Goal: Information Seeking & Learning: Learn about a topic

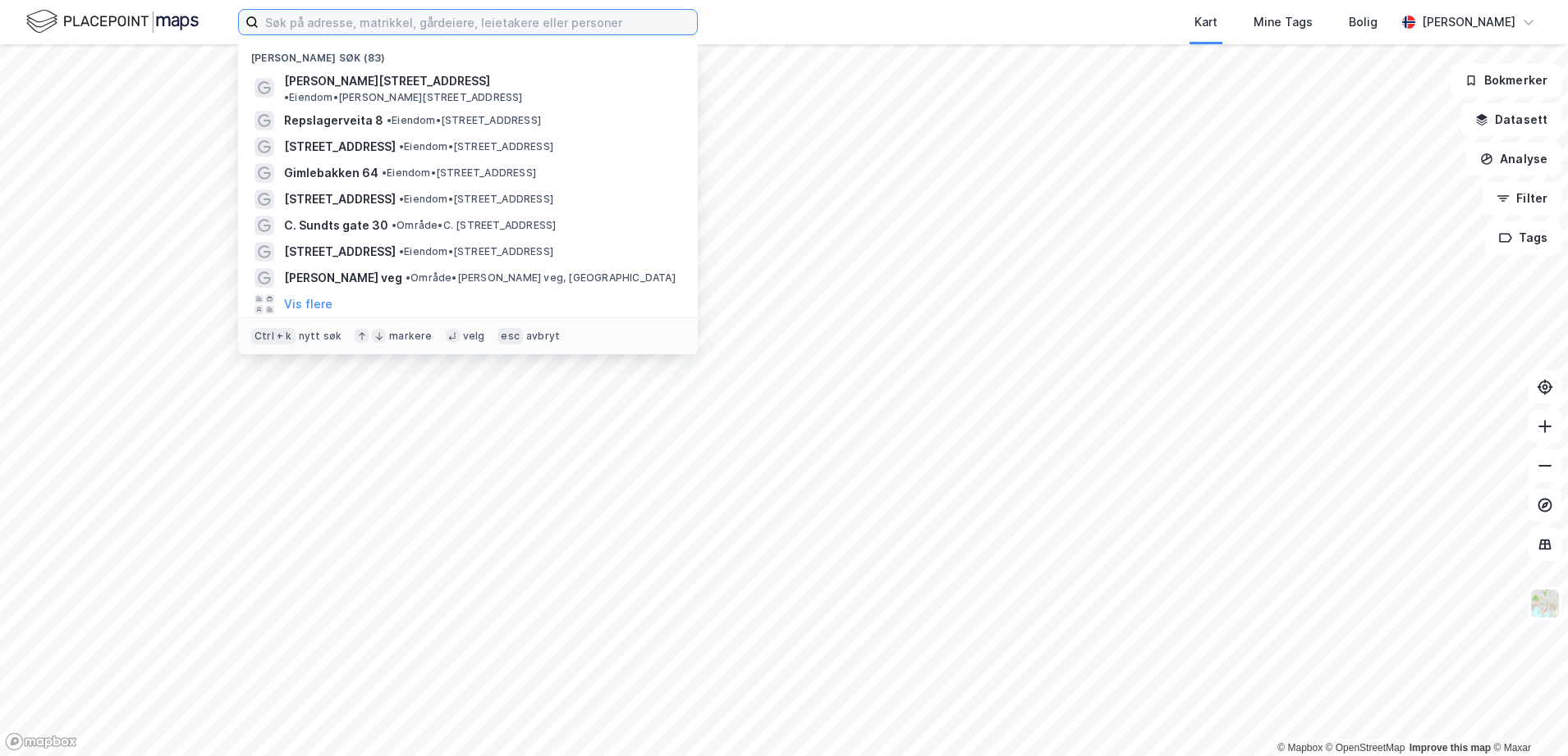
click at [340, 16] on input at bounding box center [478, 22] width 438 height 25
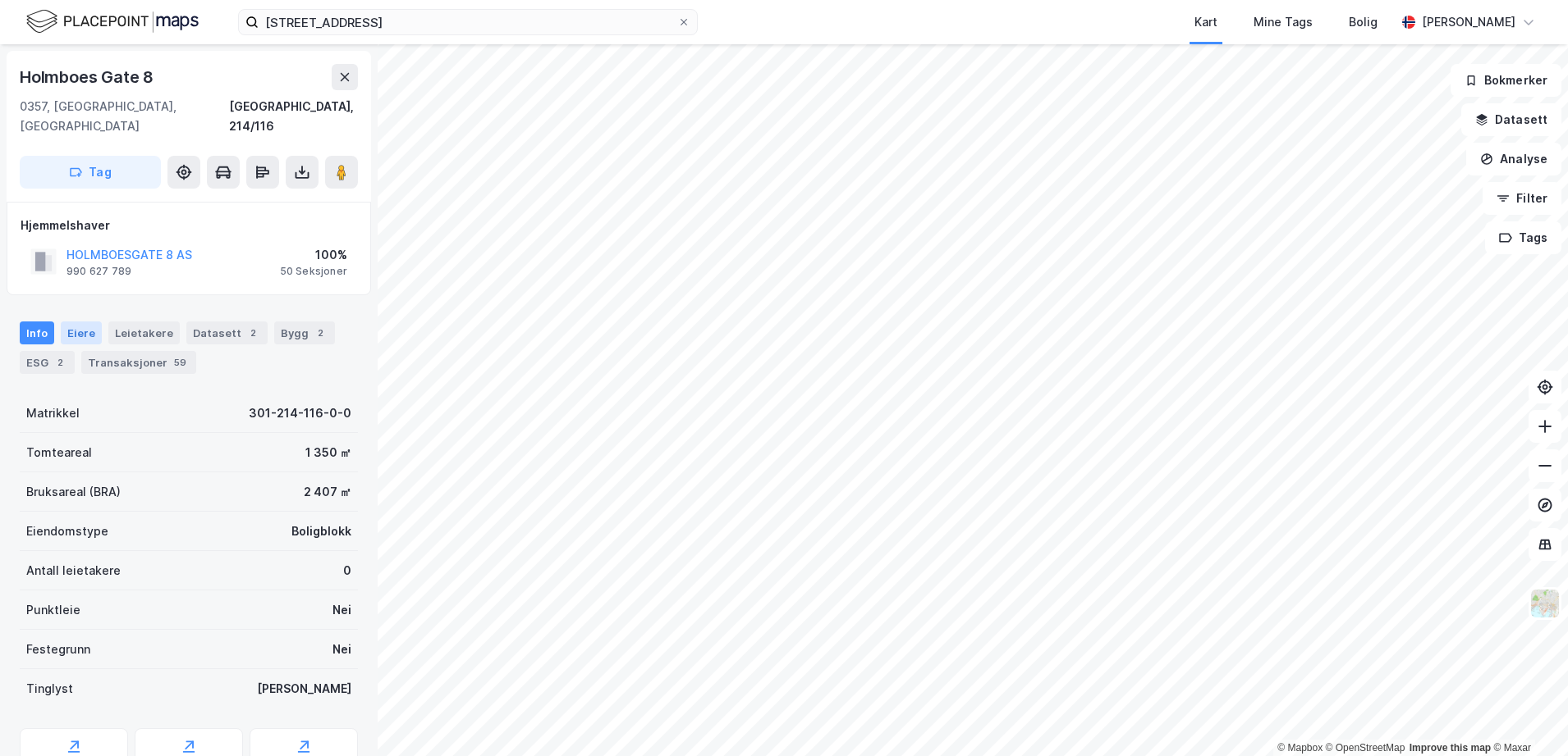
click at [73, 322] on div "Eiere" at bounding box center [81, 333] width 41 height 23
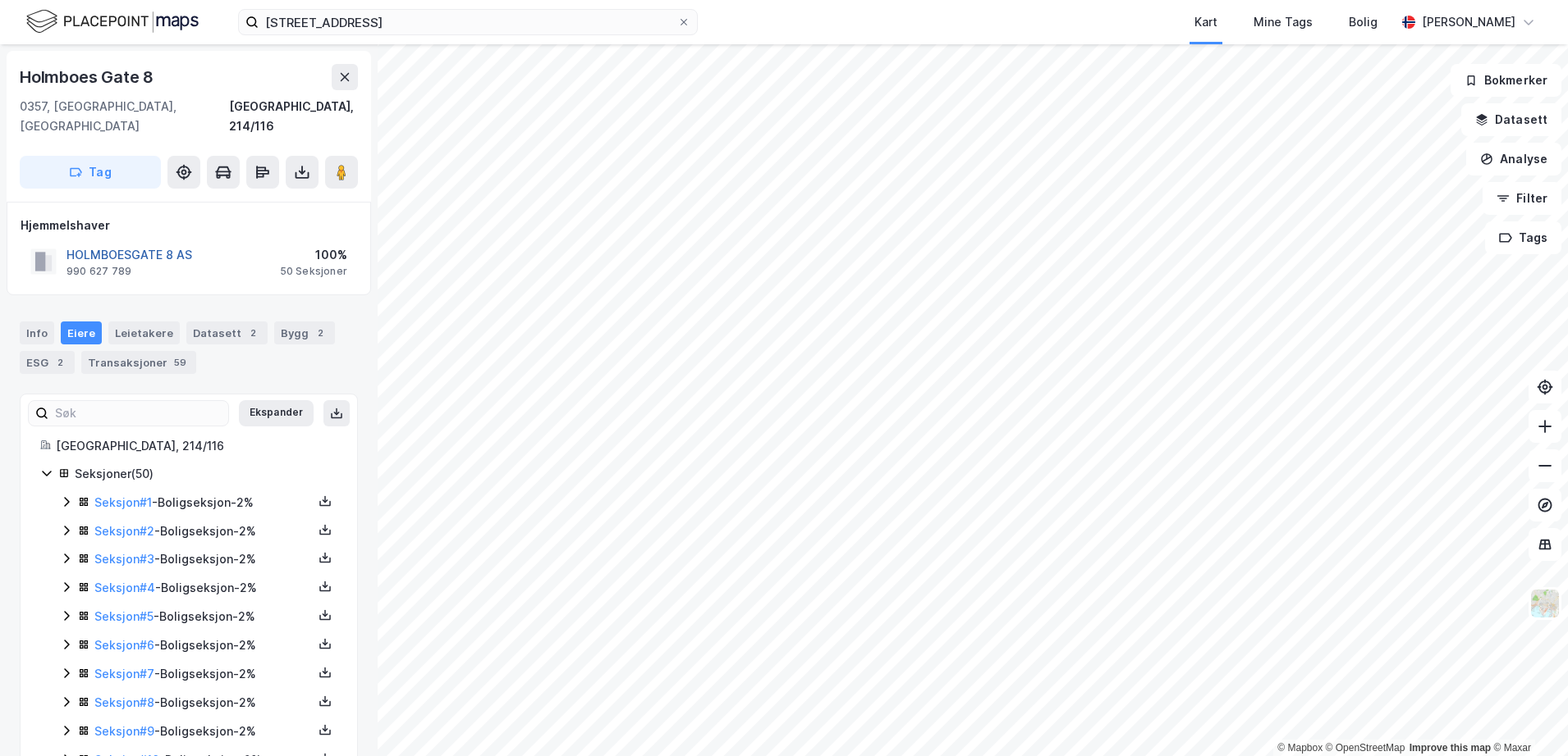
click at [0, 0] on button "HOLMBOESGATE 8 AS" at bounding box center [0, 0] width 0 height 0
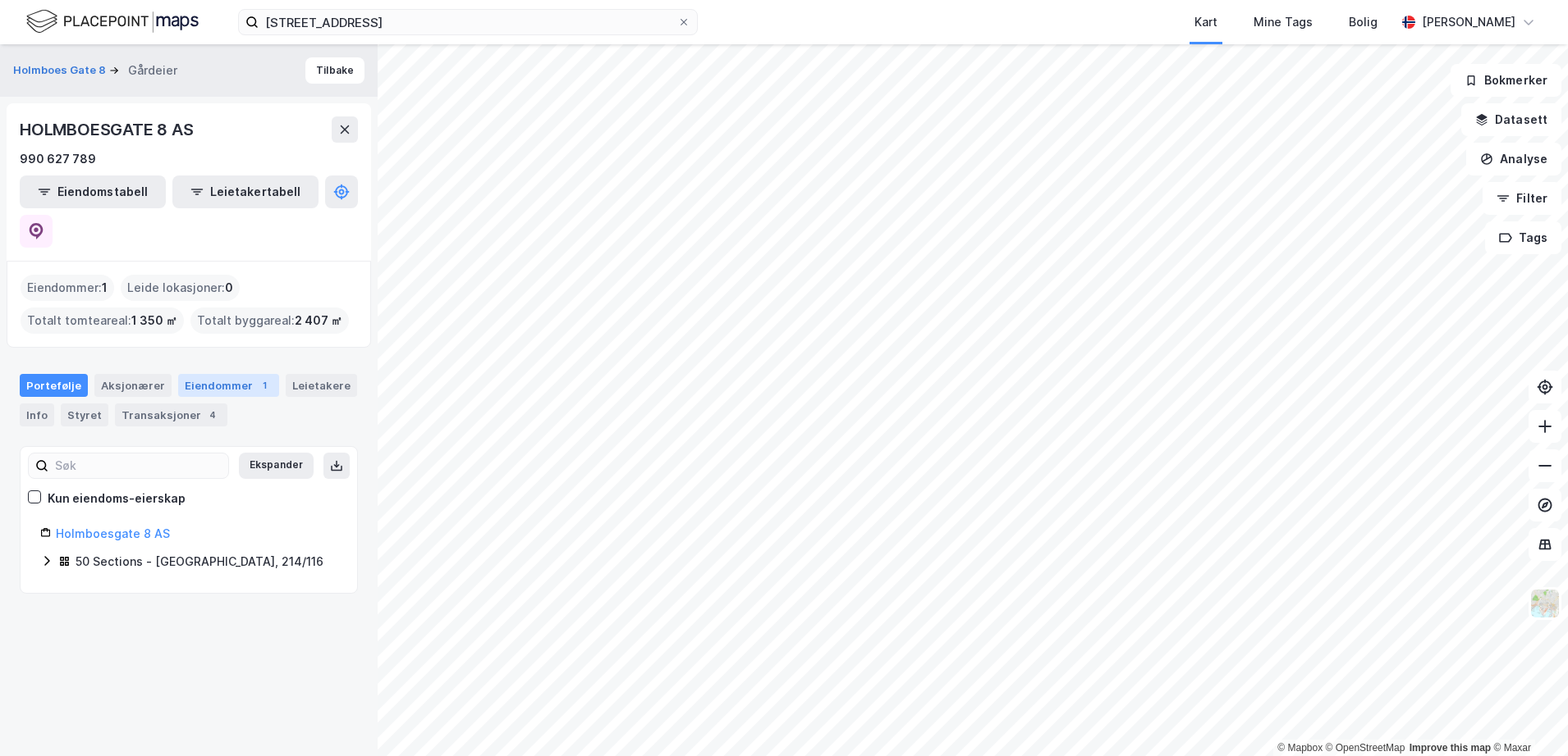
click at [193, 374] on div "Eiendommer 1" at bounding box center [228, 385] width 101 height 23
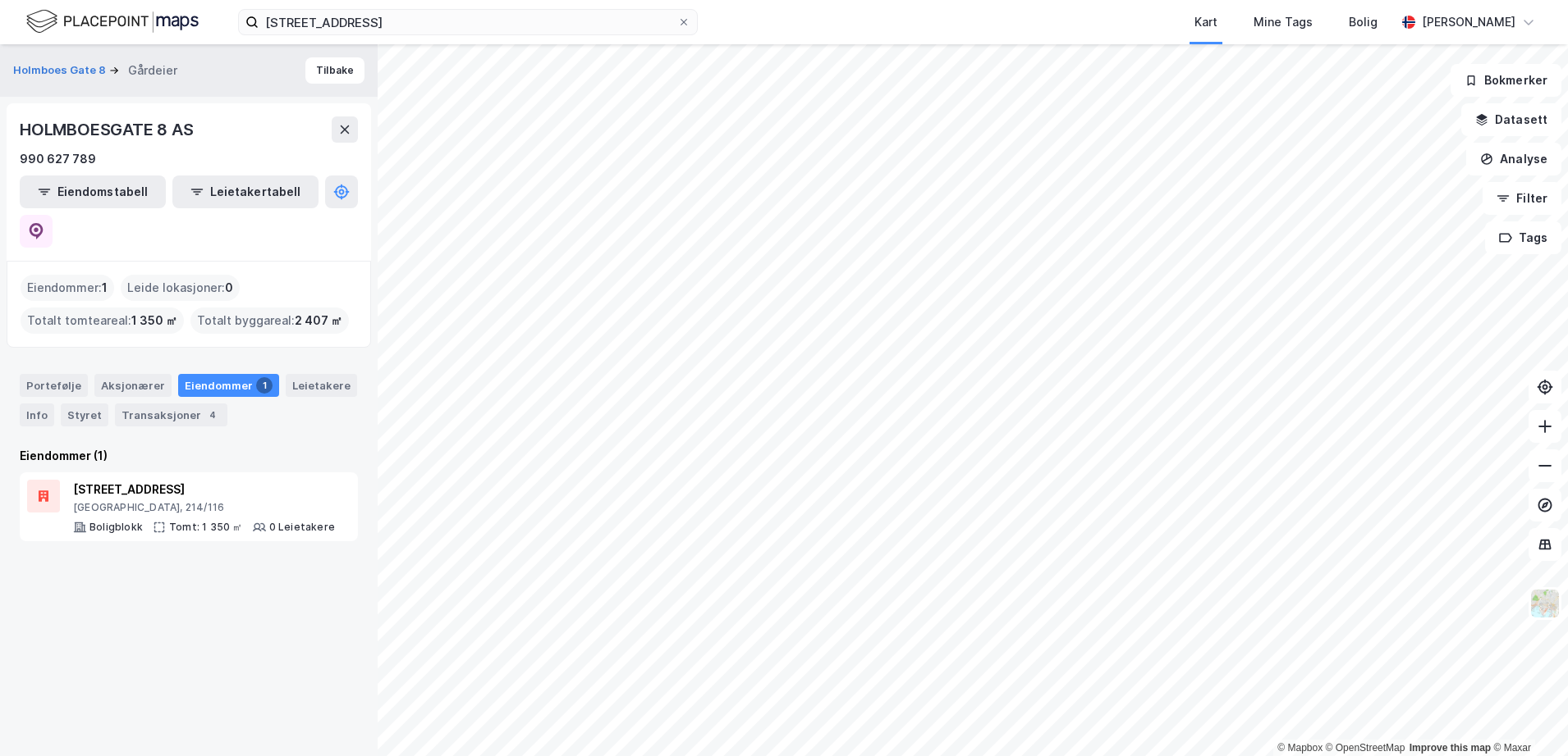
click at [80, 388] on div "Portefølje Aksjonærer Eiendommer 1 Leietakere Info Styret Transaksjoner 4" at bounding box center [189, 394] width 378 height 79
click at [105, 374] on div "Aksjonærer" at bounding box center [133, 385] width 77 height 23
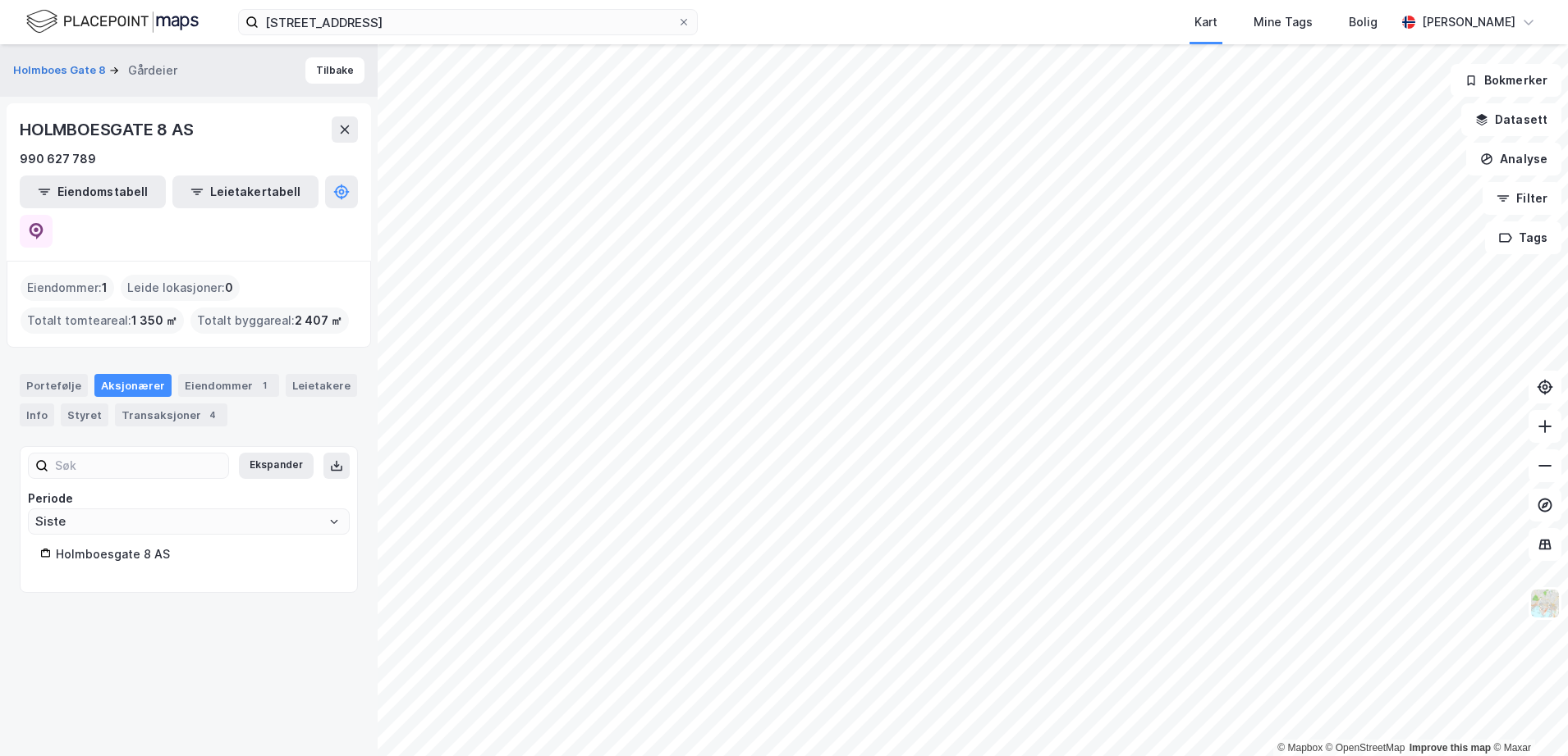
click at [95, 544] on div "Holmboesgate 8 AS" at bounding box center [196, 553] width 282 height 19
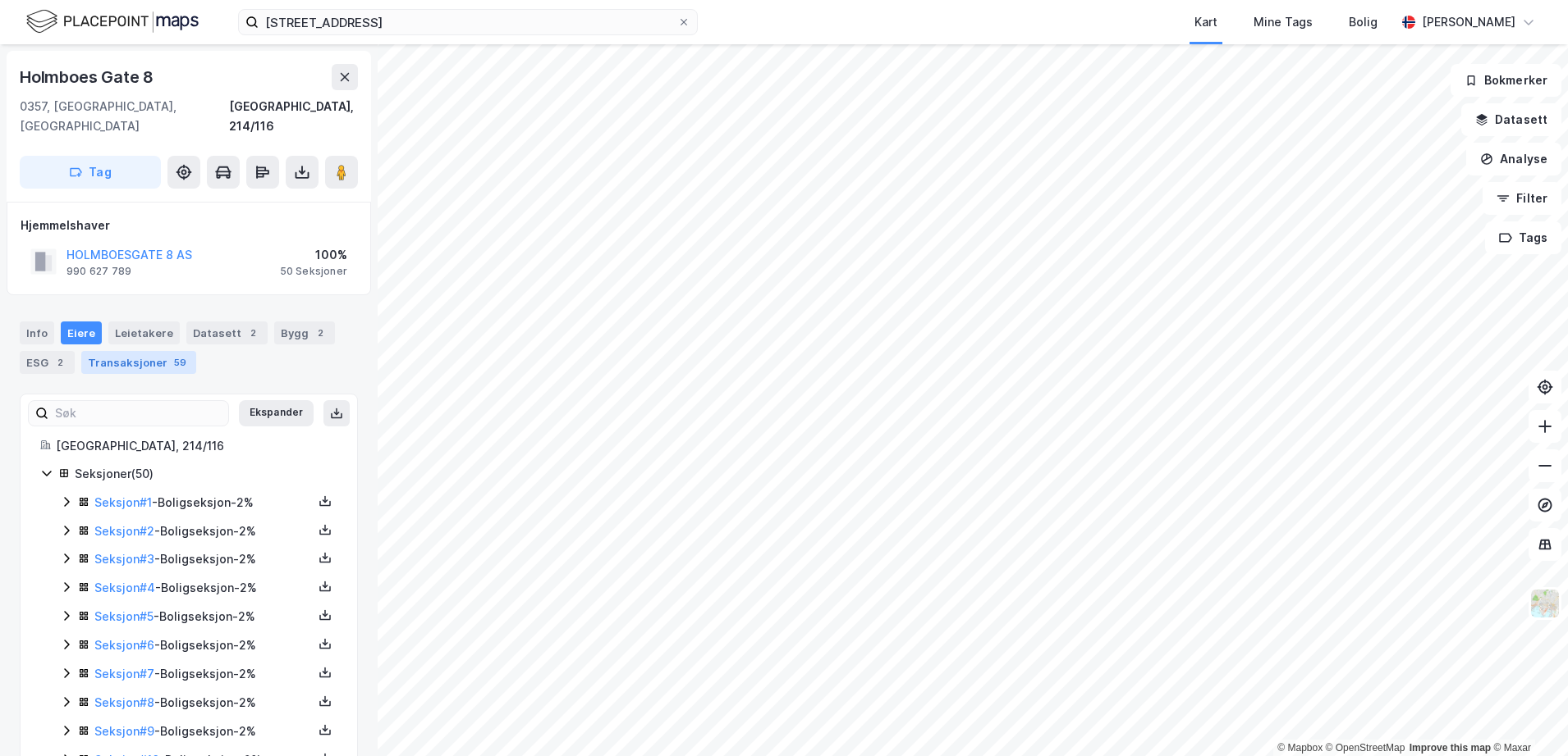
click at [129, 351] on div "Transaksjoner 59" at bounding box center [138, 362] width 115 height 23
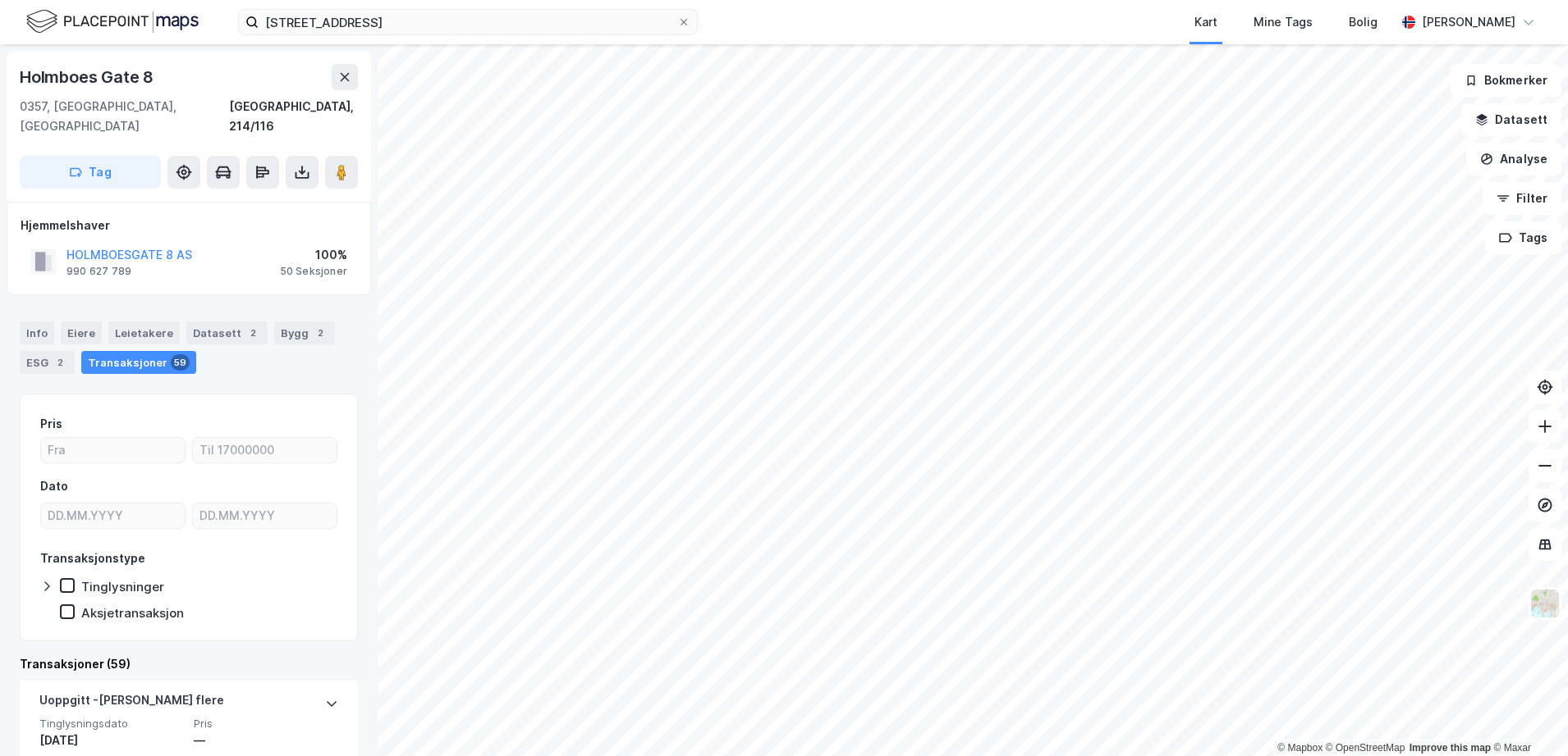
click at [129, 246] on div "HOLMBOESGATE 8 AS" at bounding box center [129, 255] width 126 height 19
click at [0, 0] on button "HOLMBOESGATE 8 AS" at bounding box center [0, 0] width 0 height 0
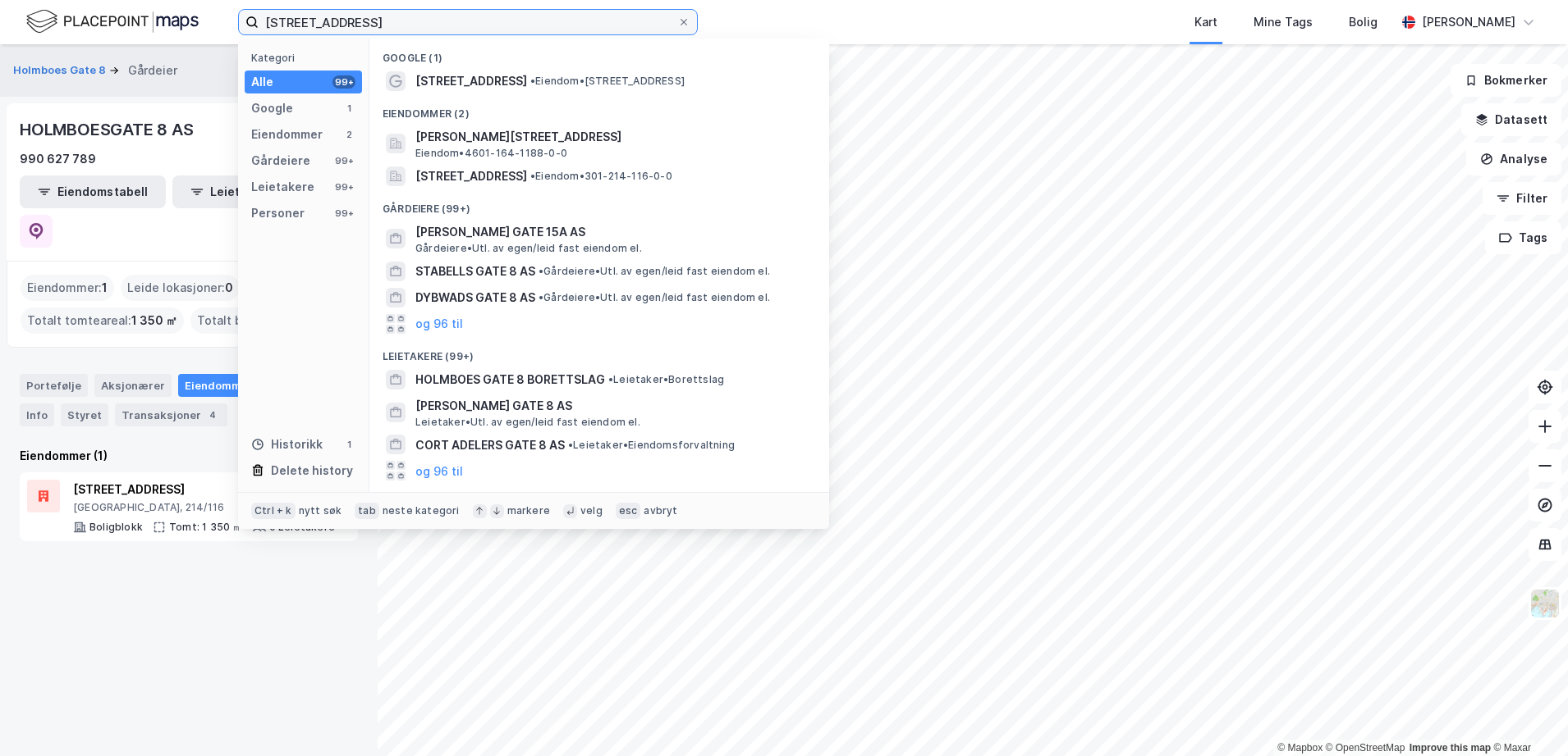
drag, startPoint x: 427, startPoint y: 12, endPoint x: 65, endPoint y: 3, distance: 362.1
click at [65, 3] on div "[STREET_ADDRESS] Kategori Alle 99+ Google 1 Eiendommer 2 Gårdeiere 99+ Leietake…" at bounding box center [784, 22] width 1568 height 44
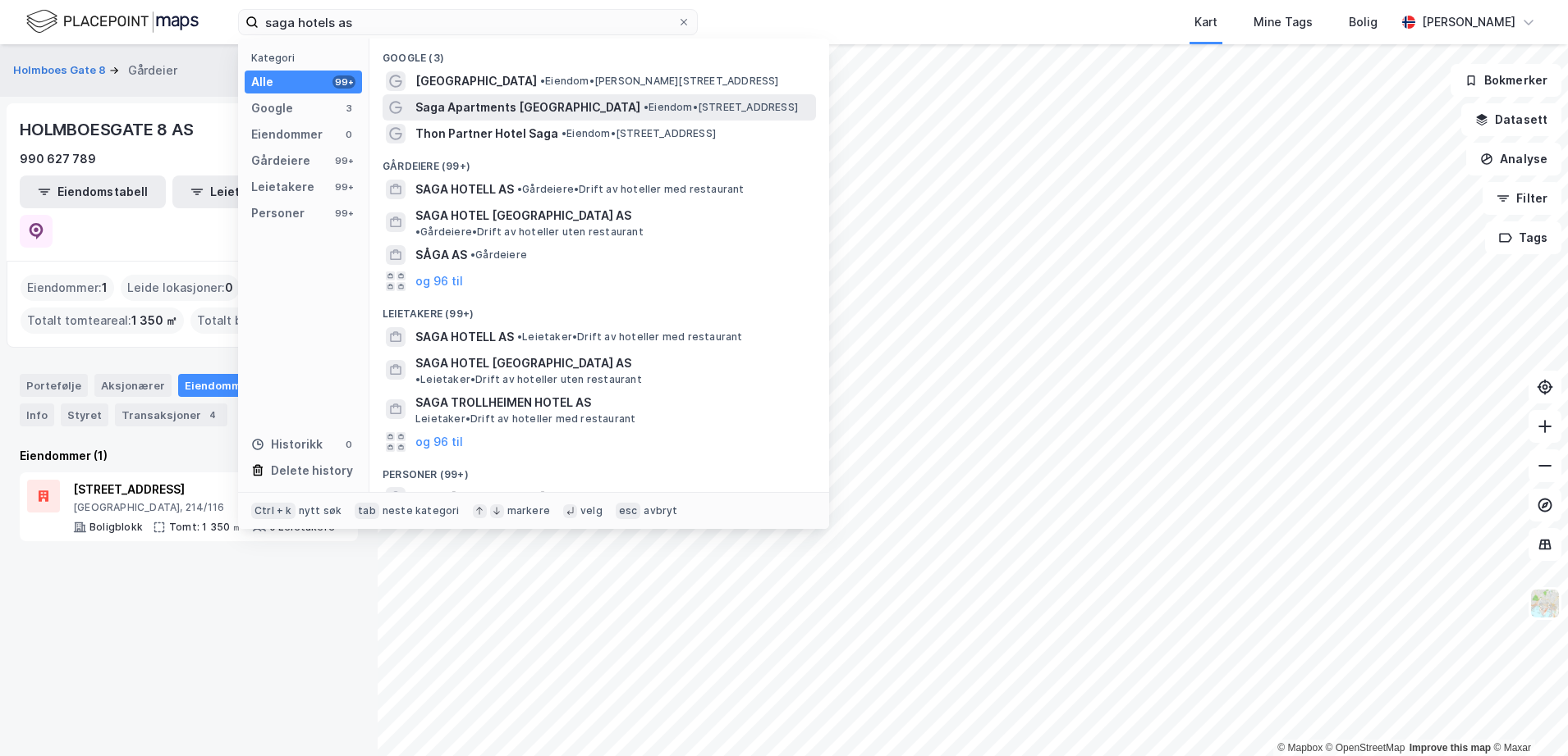
click at [491, 102] on span "Saga Apartments [GEOGRAPHIC_DATA]" at bounding box center [527, 107] width 225 height 19
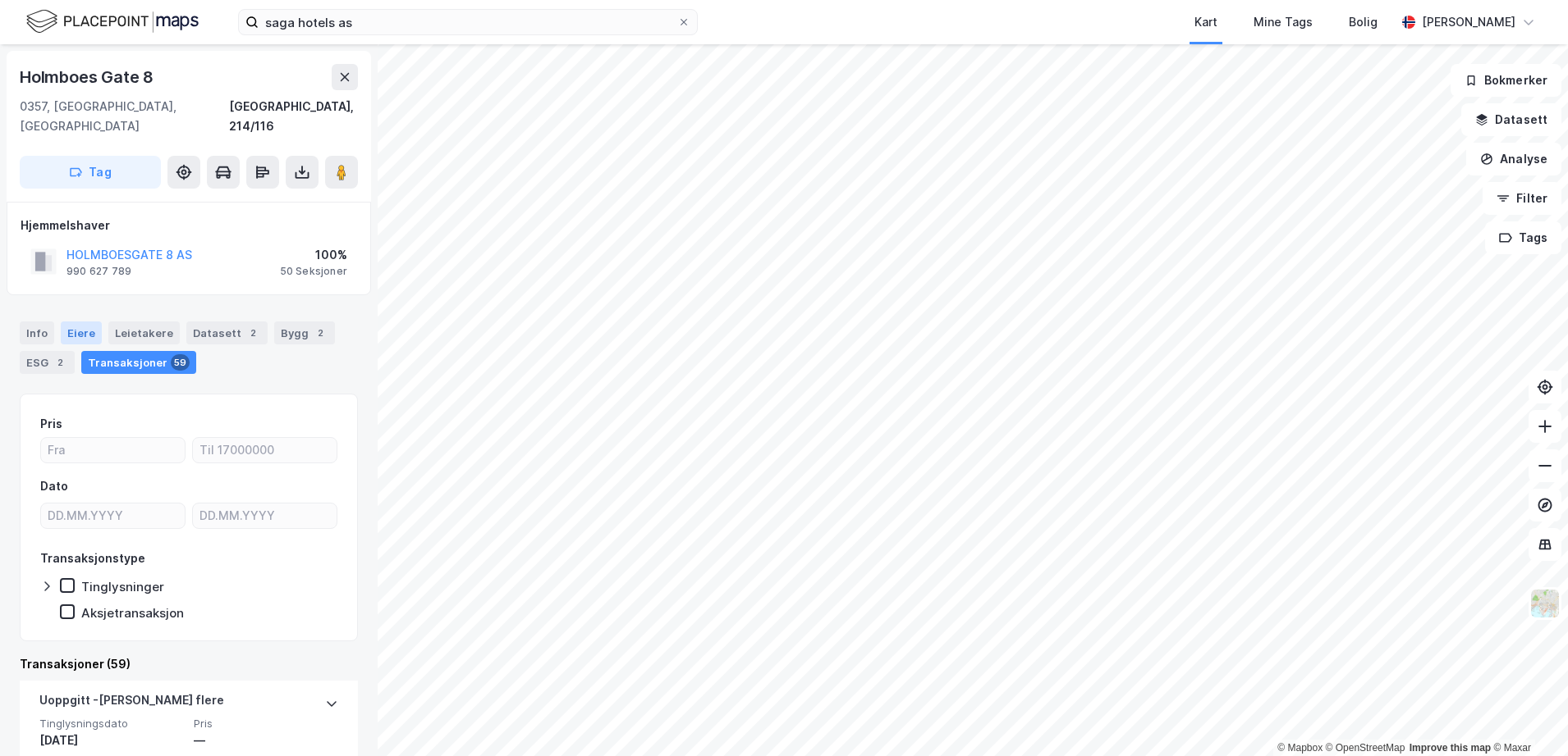
click at [75, 322] on div "Eiere" at bounding box center [81, 333] width 41 height 23
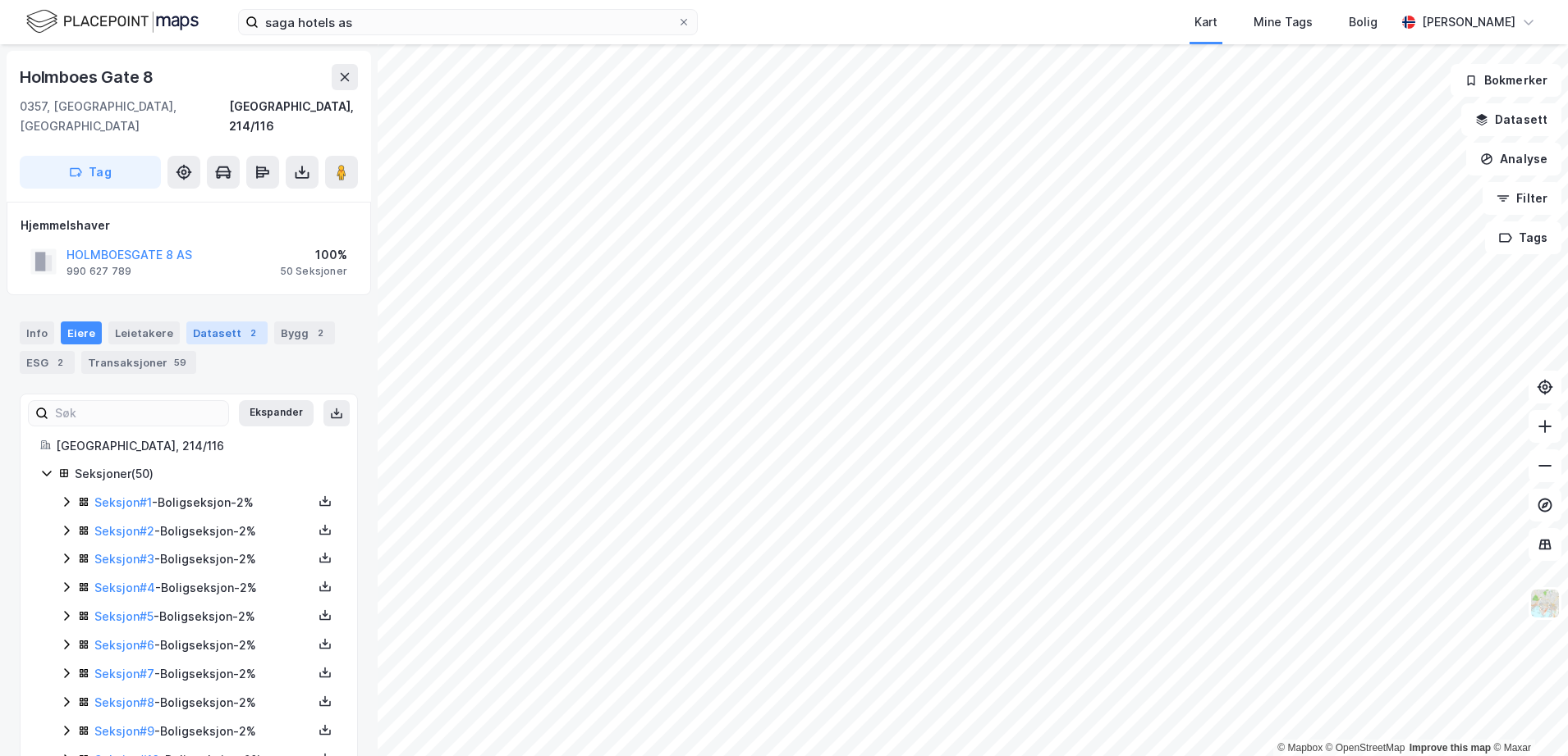
click at [225, 322] on div "Datasett 2" at bounding box center [226, 333] width 82 height 23
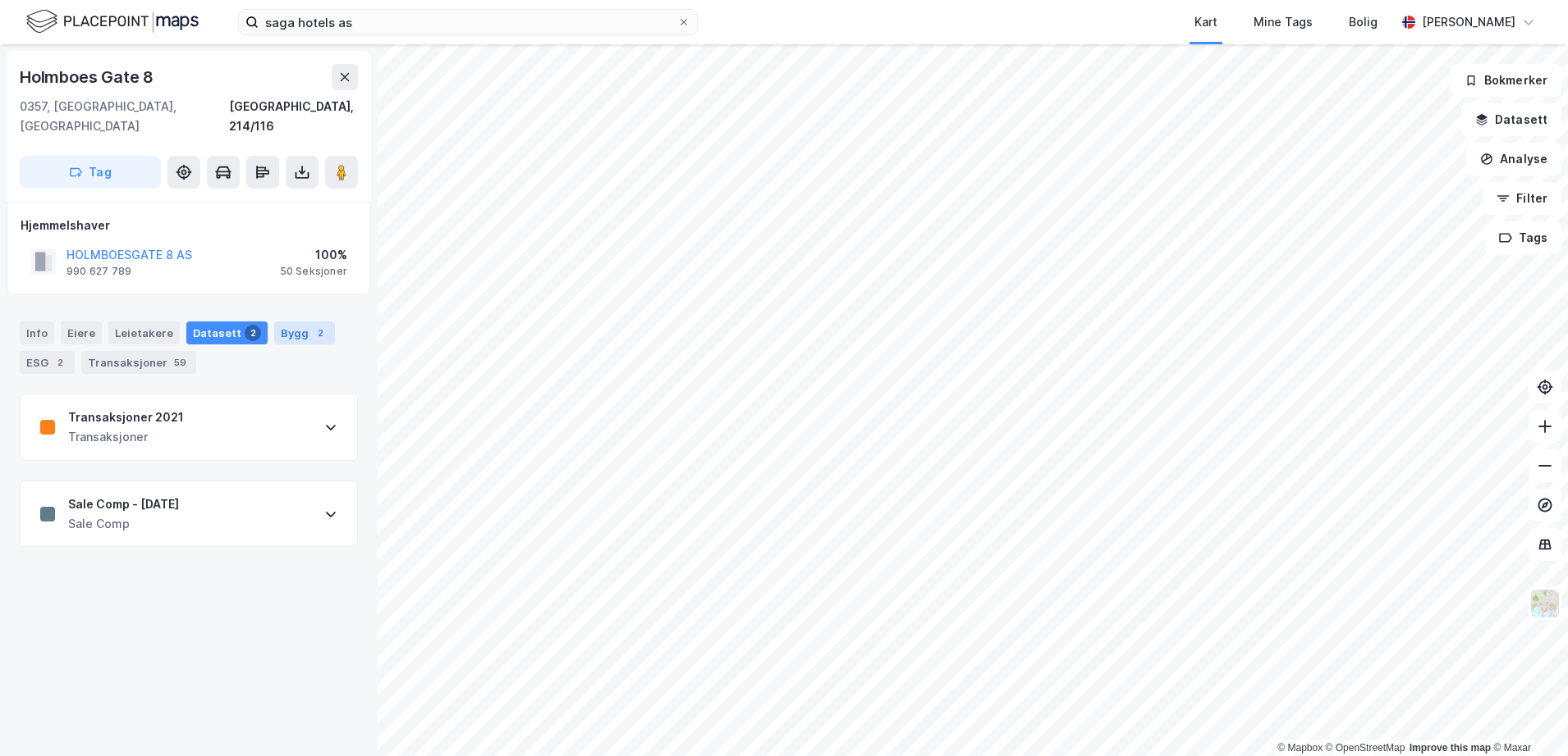
click at [274, 322] on div "Bygg 2" at bounding box center [304, 333] width 61 height 23
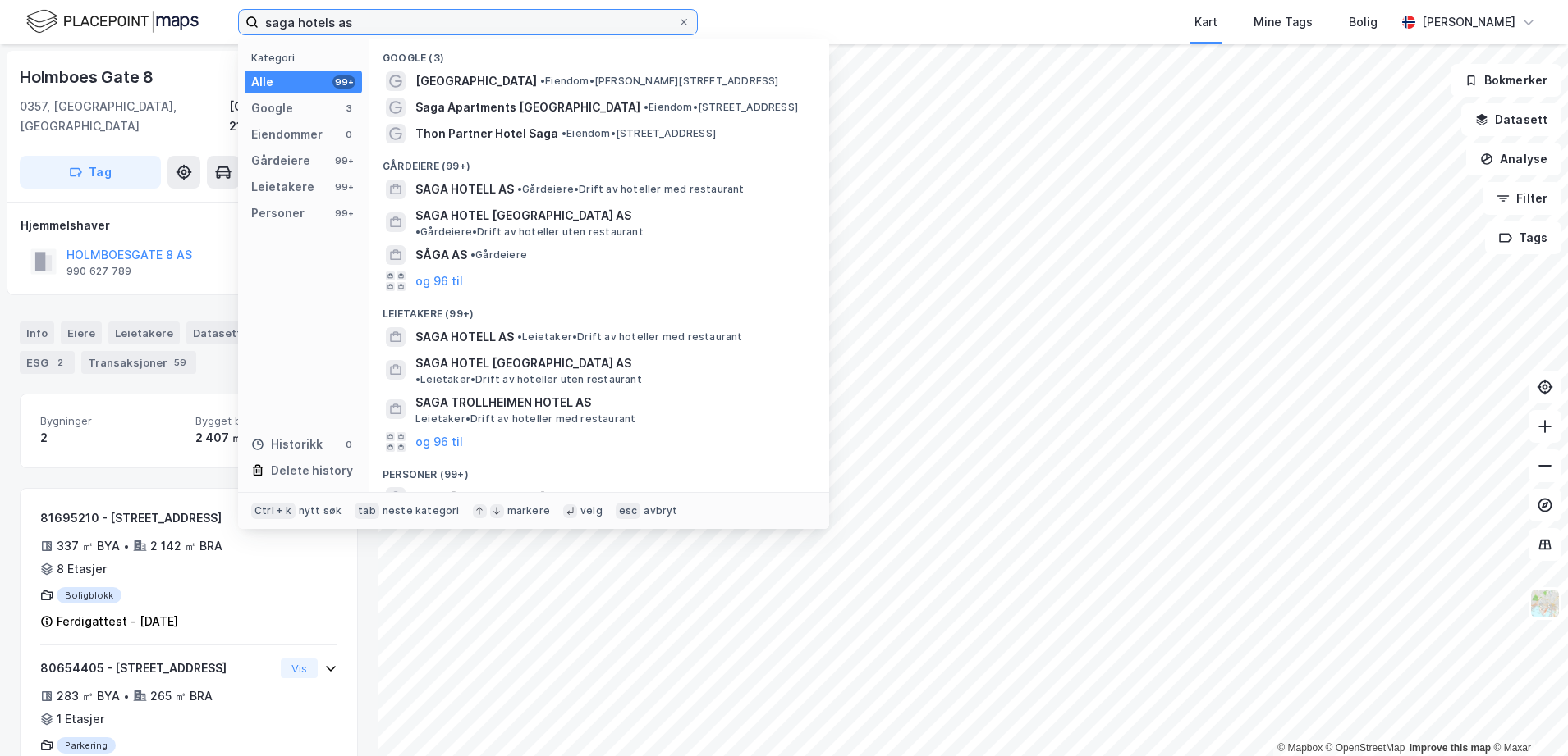
click at [411, 12] on input "saga hotels as" at bounding box center [468, 22] width 419 height 25
click at [515, 192] on div "SAGA HOTELL AS • Gårdeiere • Drift av hoteller med restaurant" at bounding box center [613, 189] width 397 height 19
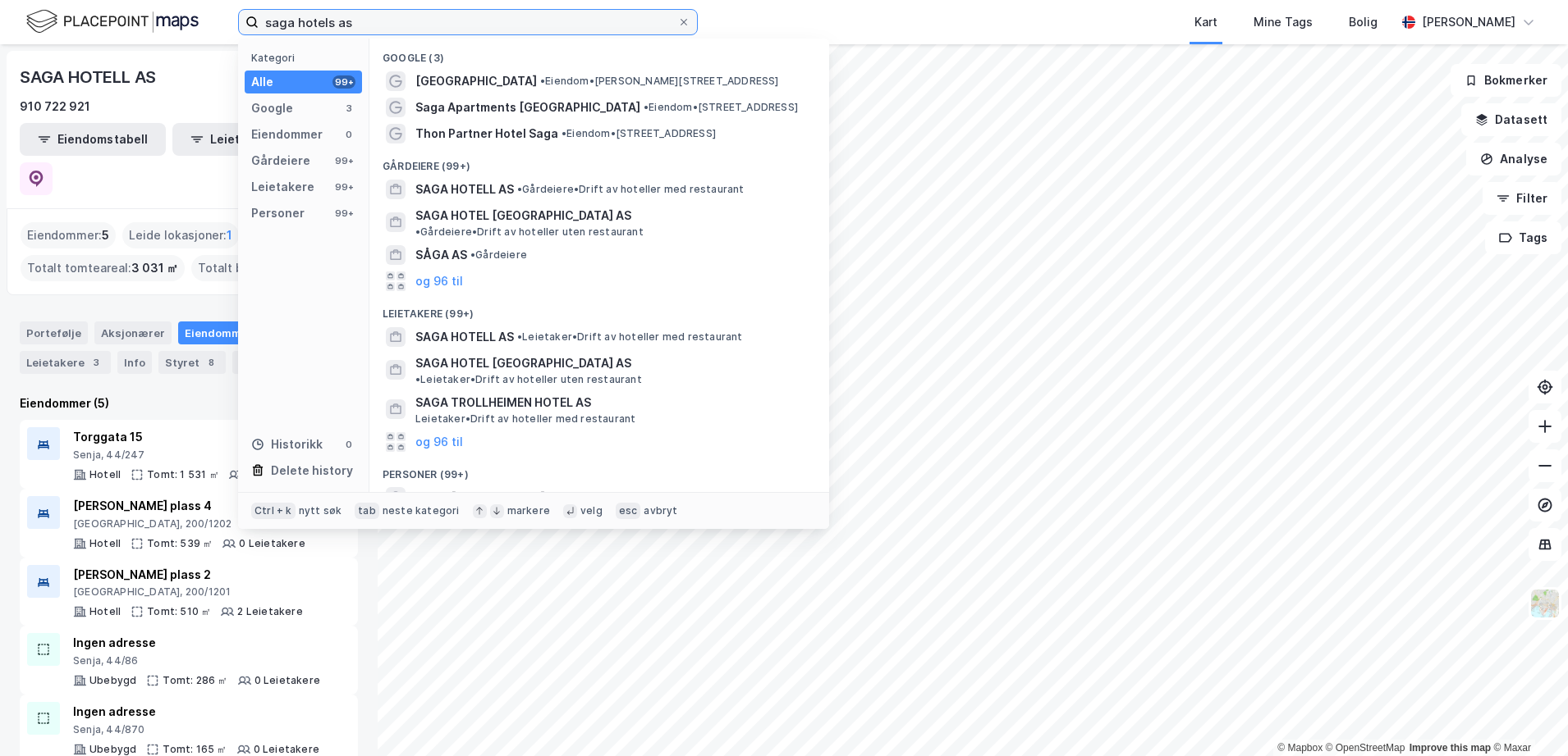
click at [387, 19] on input "saga hotels as" at bounding box center [468, 22] width 419 height 25
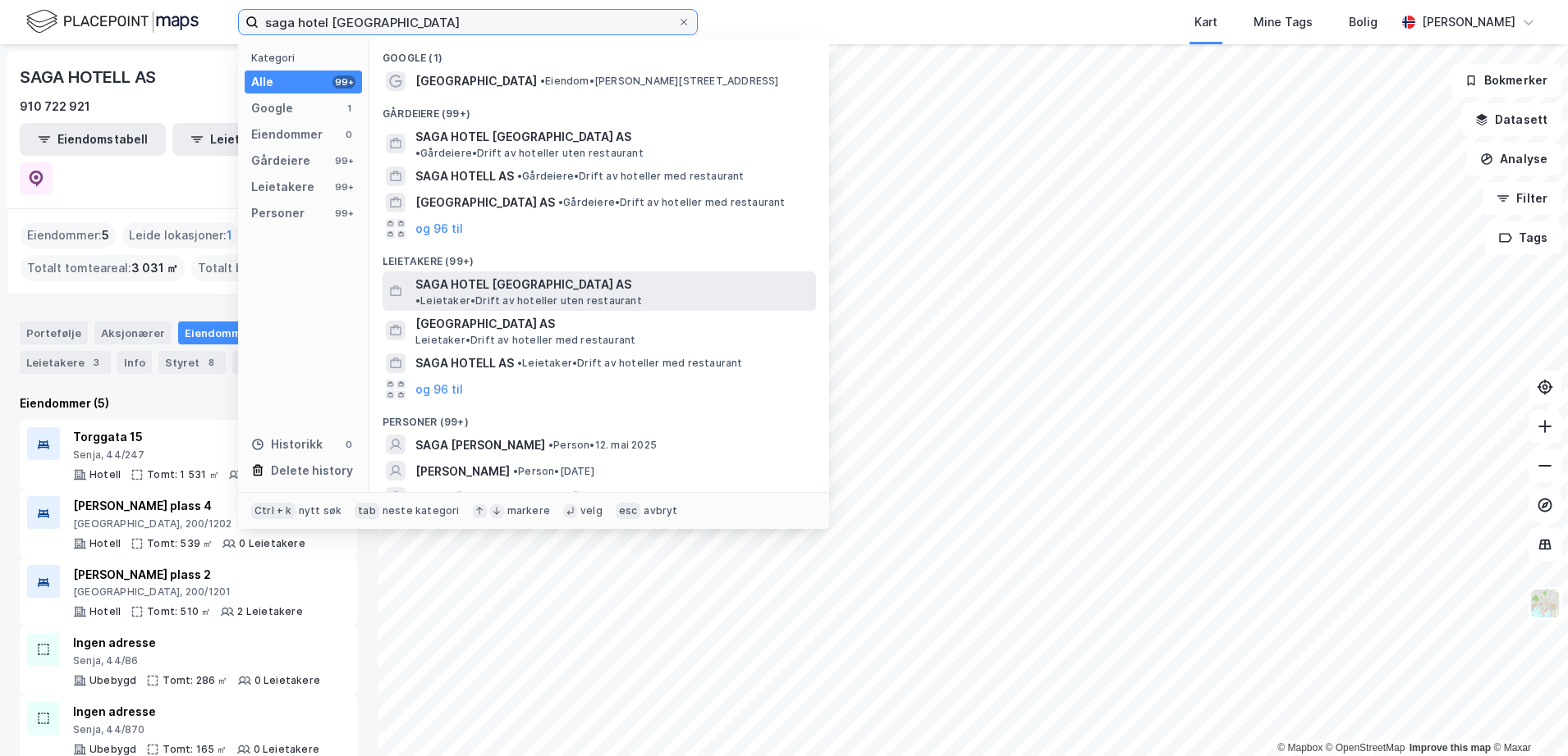
scroll to position [5, 0]
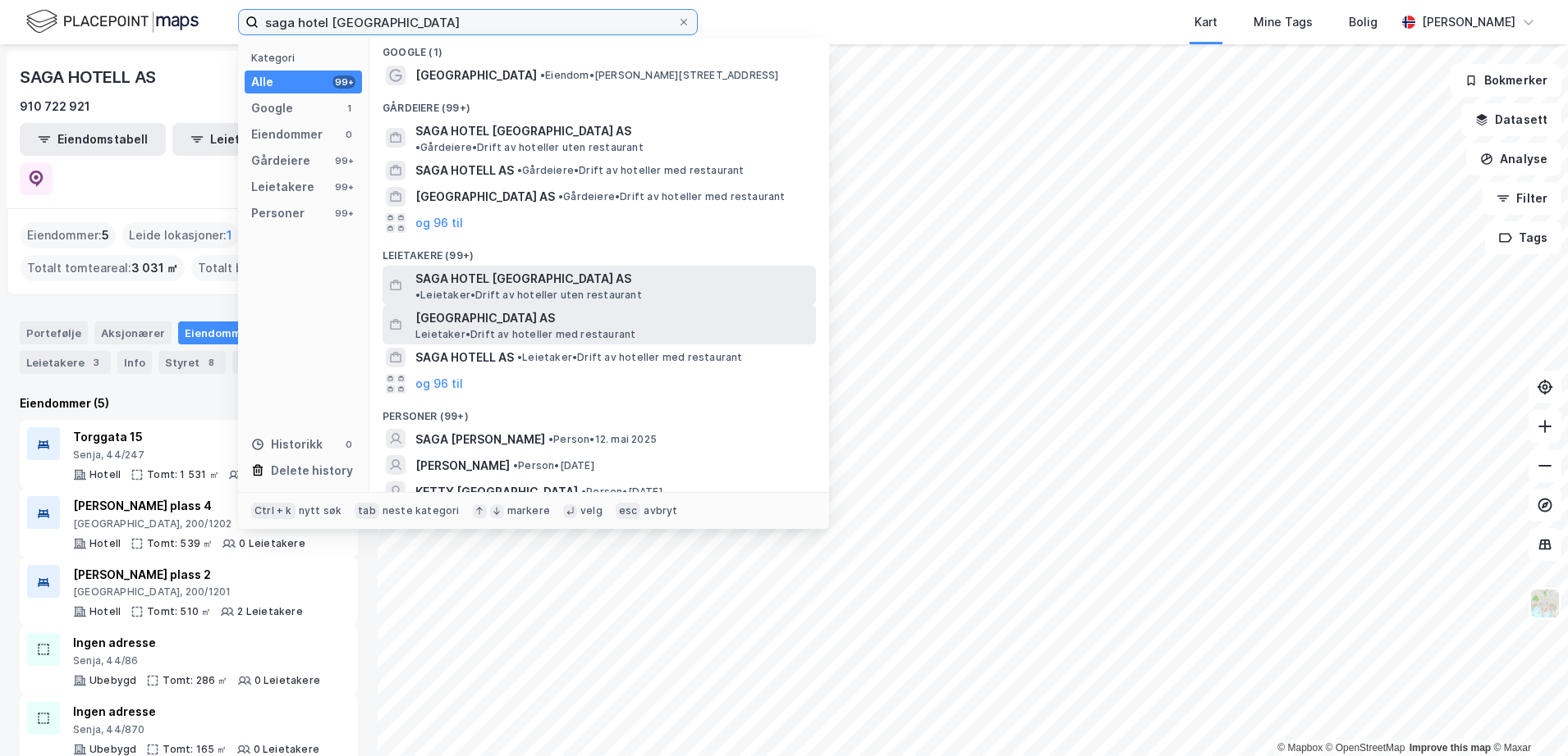
type input "saga hotel [GEOGRAPHIC_DATA]"
click at [514, 269] on span "SAGA HOTEL [GEOGRAPHIC_DATA] AS" at bounding box center [523, 279] width 215 height 19
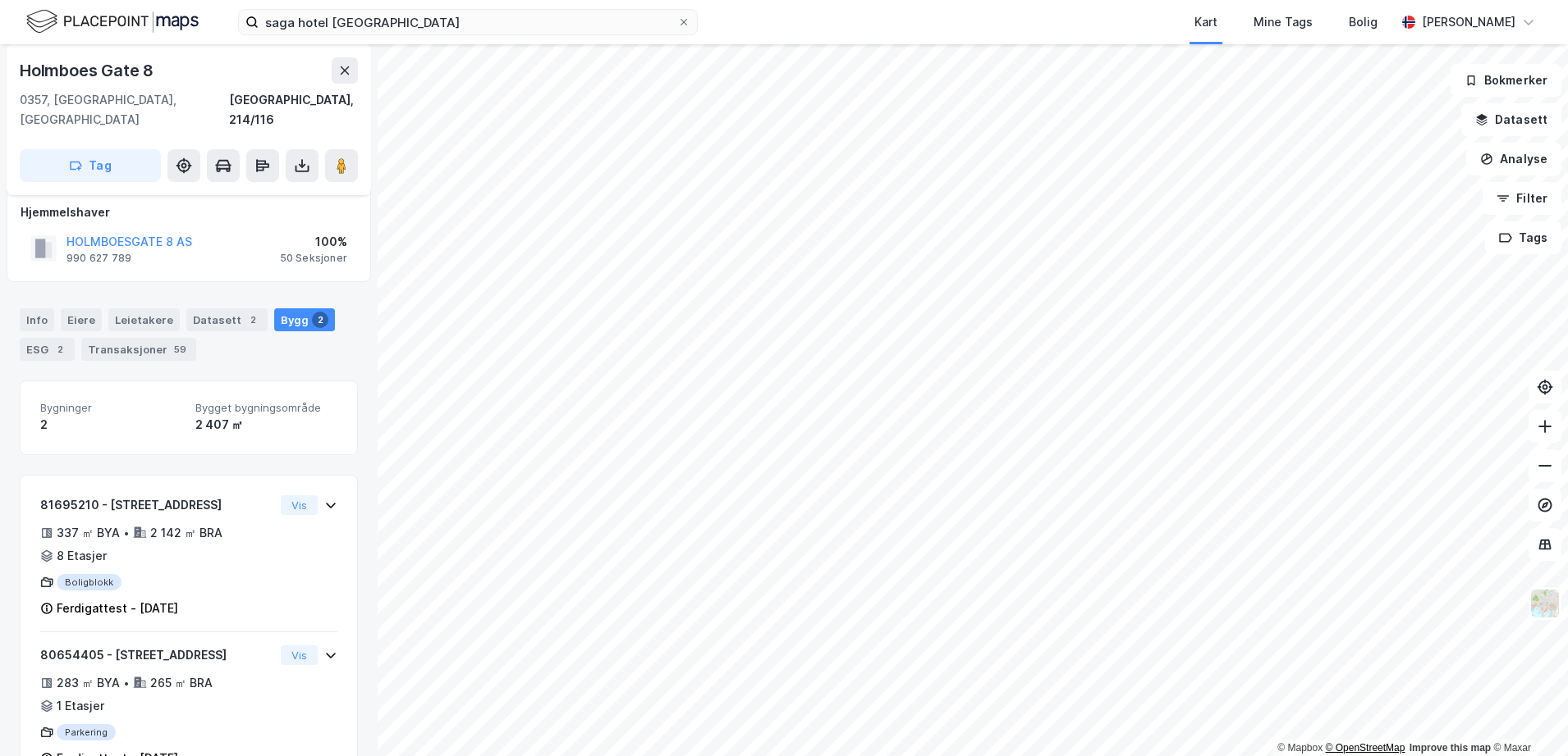
scroll to position [46, 0]
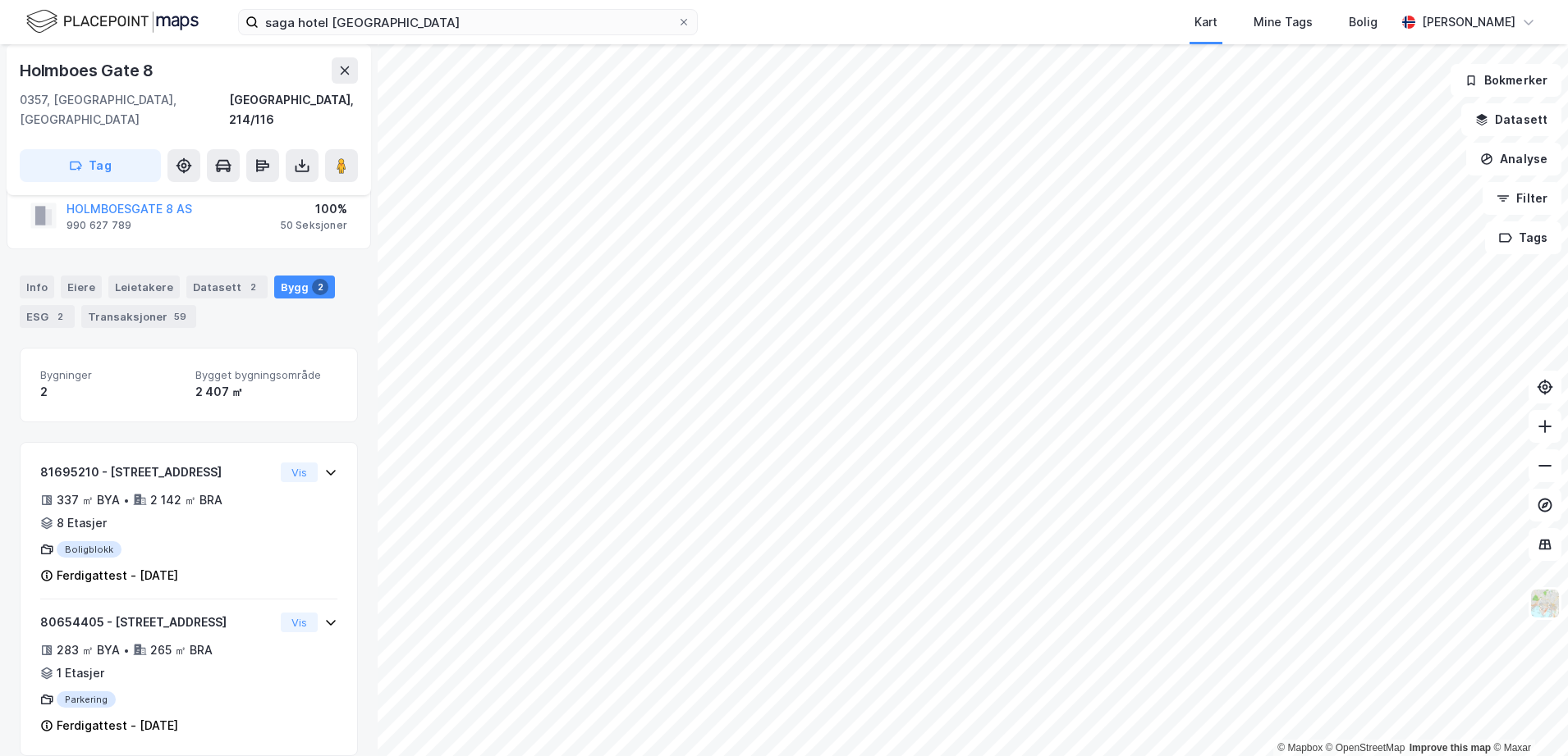
click at [1318, 0] on html "saga hotel [GEOGRAPHIC_DATA] Tags Bolig [PERSON_NAME] © Mapbox © OpenStreetMap …" at bounding box center [784, 378] width 1568 height 756
